Goal: Communication & Community: Ask a question

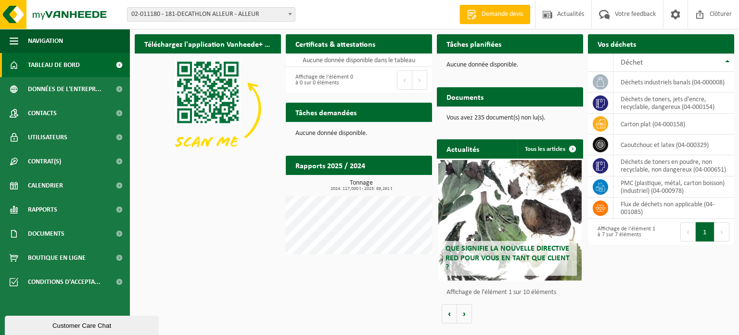
click at [51, 324] on div "Customer Care Chat" at bounding box center [82, 325] width 140 height 7
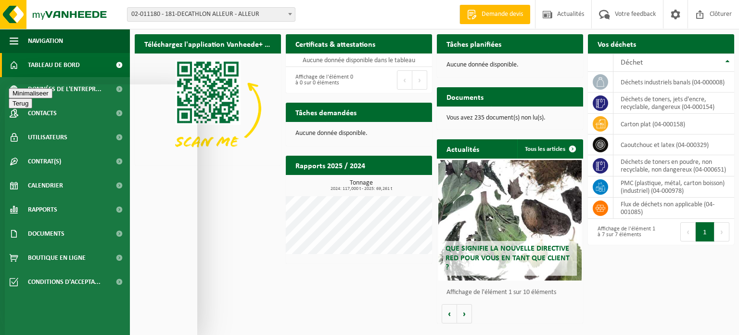
type textarea "bonjour"
type textarea "pardon j en'etais plus devant mon pc et je n'ai pas vu votre reponse par rappor…"
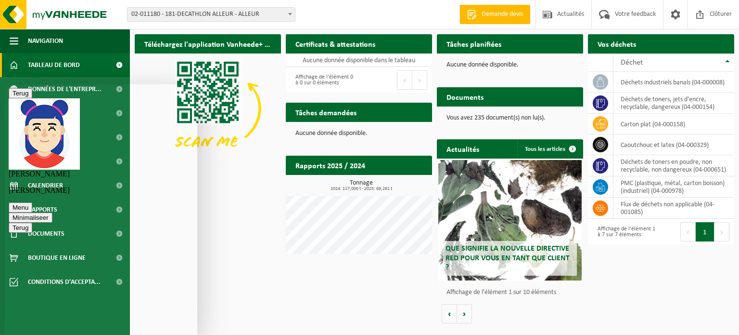
scroll to position [191, 0]
drag, startPoint x: 195, startPoint y: 242, endPoint x: 194, endPoint y: 189, distance: 53.0
drag, startPoint x: 194, startPoint y: 189, endPoint x: 194, endPoint y: 156, distance: 32.7
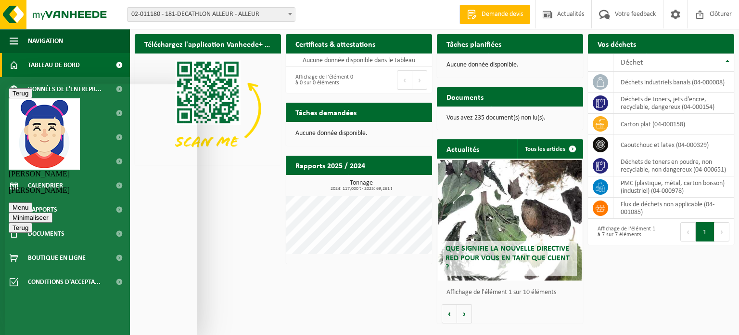
type textarea "c'est le conteneur tout venant que nous avons à l'arrière du magasin"
drag, startPoint x: 195, startPoint y: 223, endPoint x: 195, endPoint y: 205, distance: 18.3
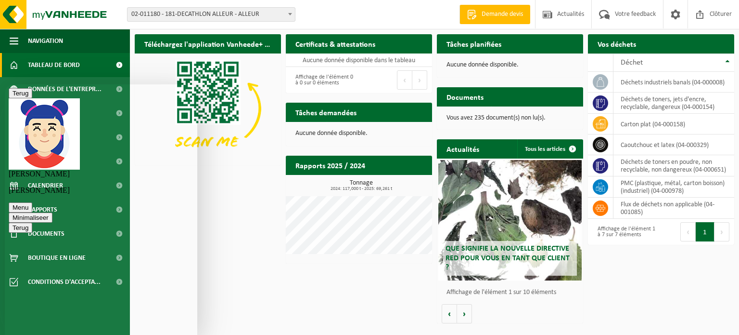
drag, startPoint x: 195, startPoint y: 205, endPoint x: 196, endPoint y: 183, distance: 21.7
drag, startPoint x: 196, startPoint y: 207, endPoint x: 191, endPoint y: 142, distance: 64.8
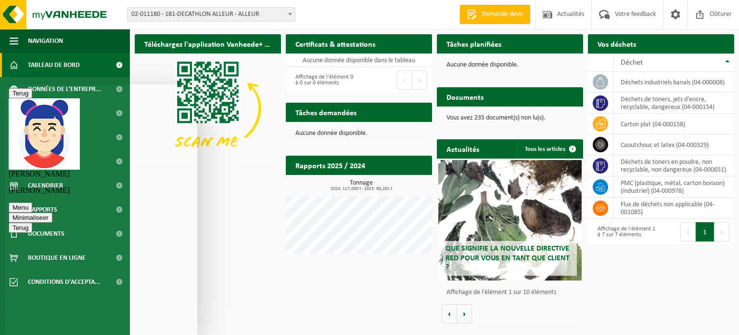
drag, startPoint x: 194, startPoint y: 163, endPoint x: 194, endPoint y: 189, distance: 26.5
drag, startPoint x: 194, startPoint y: 189, endPoint x: 198, endPoint y: 265, distance: 75.7
click at [197, 265] on html "Terug Aurélie Aurélie Menu Minimaliseer Terug Powered by tawk.to Beoordeel deze…" at bounding box center [101, 209] width 193 height 250
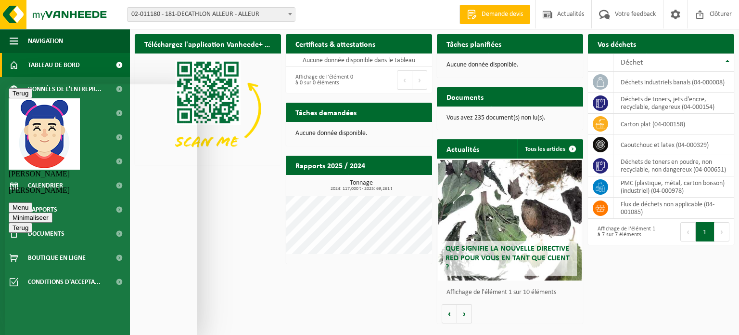
type textarea "si vous pouvez le faire vous me sauvez bien"
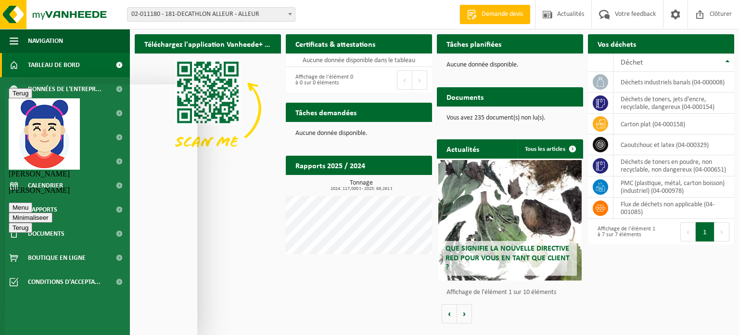
type textarea "je suis en reunion et c'est compliqué"
type textarea "mais urgent car full chez nous"
type textarea "merci"
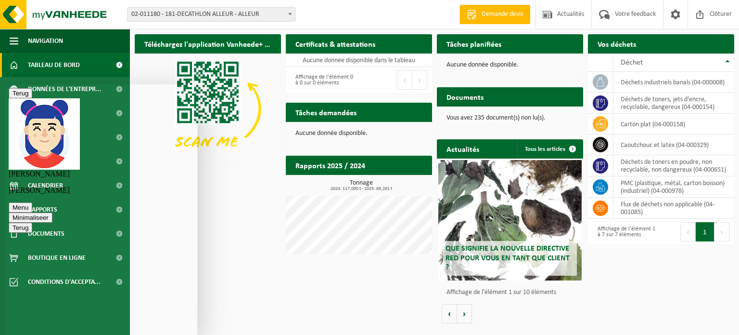
scroll to position [469, 0]
type textarea "oui oui c'est bien ça"
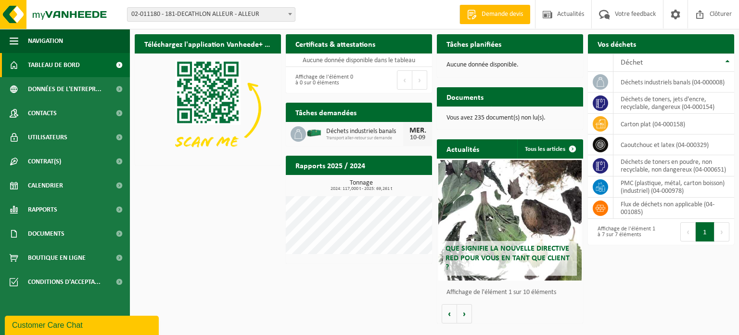
click at [54, 325] on div "Customer Care Chat" at bounding box center [82, 325] width 140 height 12
